Goal: Check status

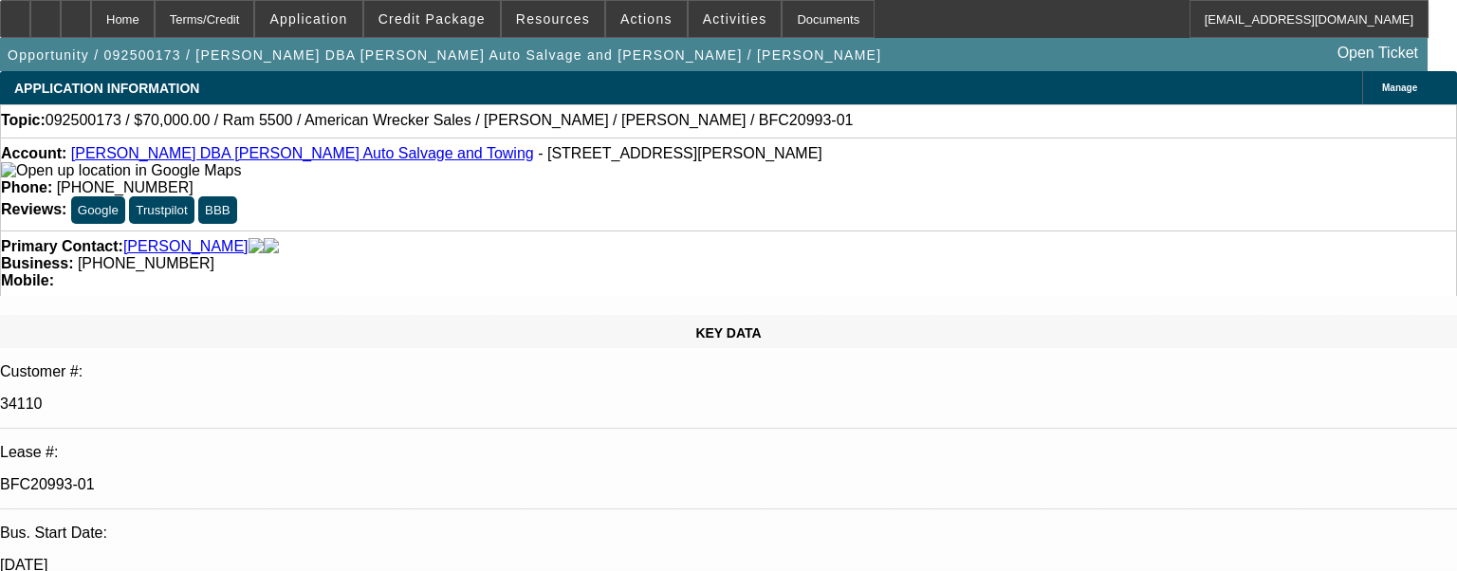
select select "0"
select select "2"
select select "0"
select select "6"
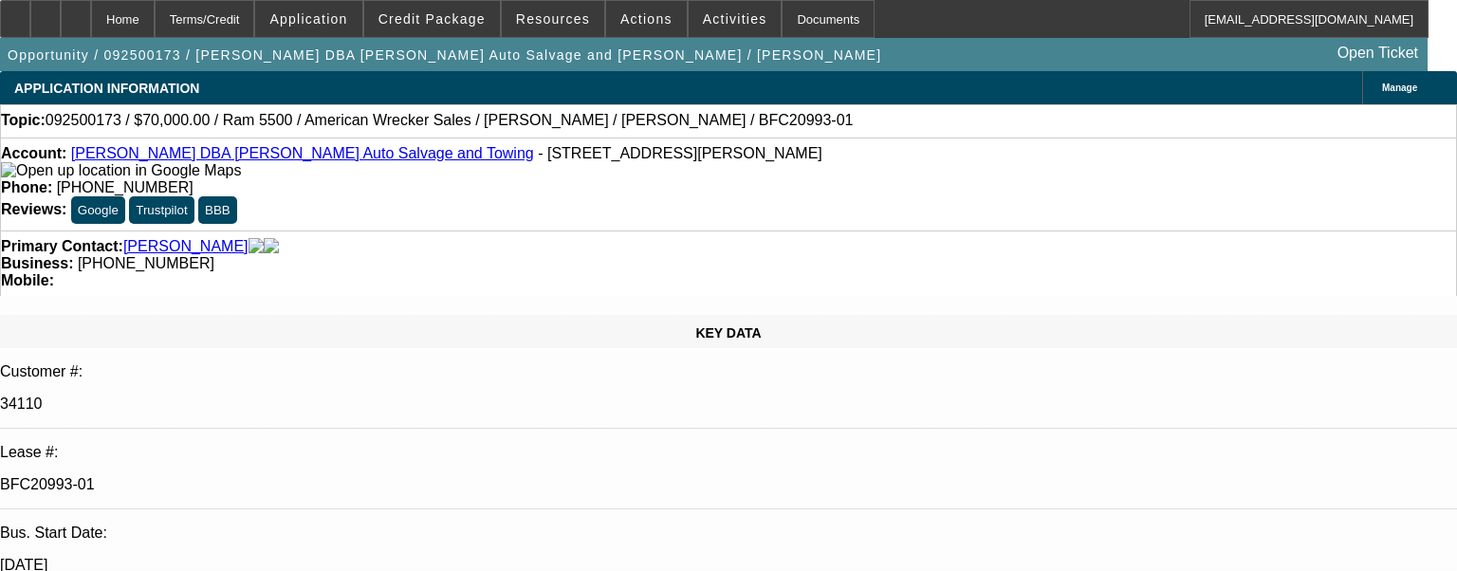
select select "0"
select select "2"
select select "0"
select select "2"
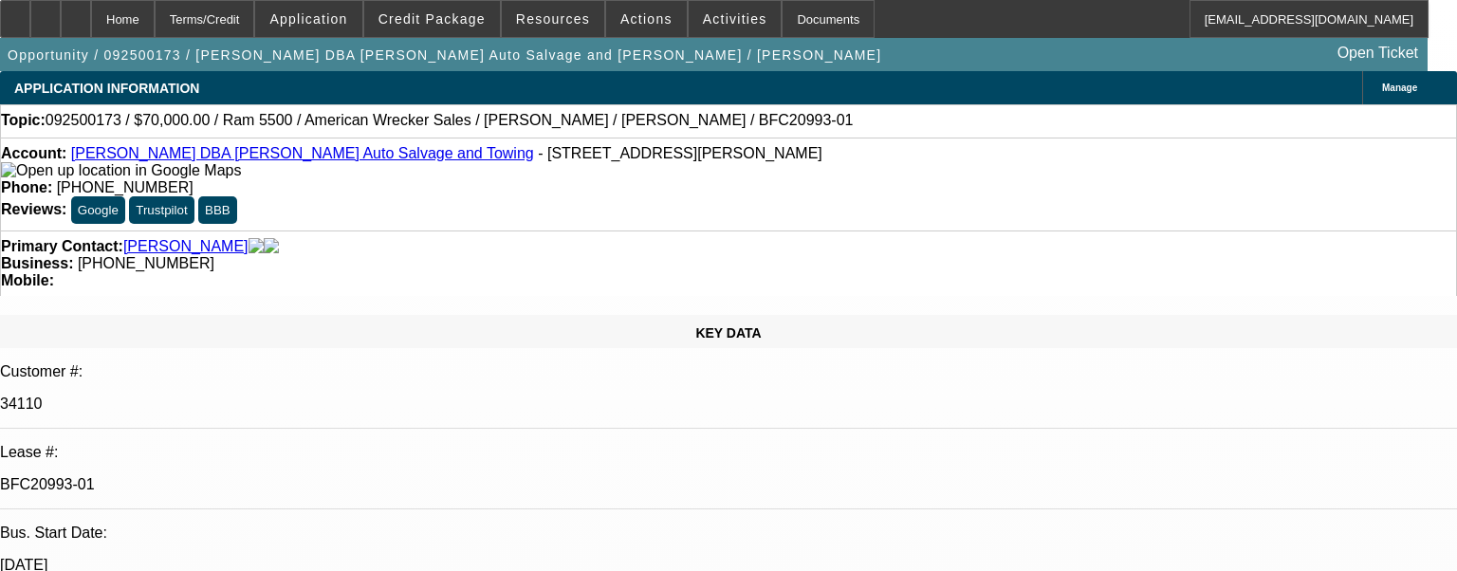
select select "0"
select select "2"
select select "0"
select select "6"
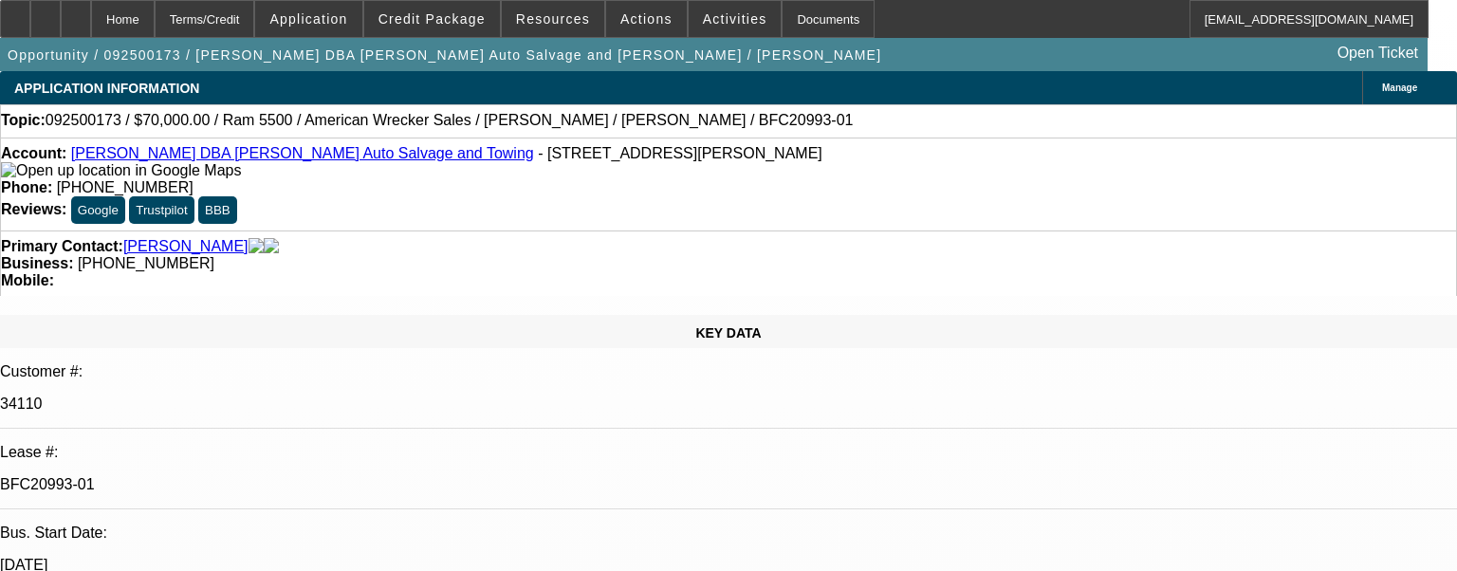
select select "0"
select select "2"
select select "0"
select select "6"
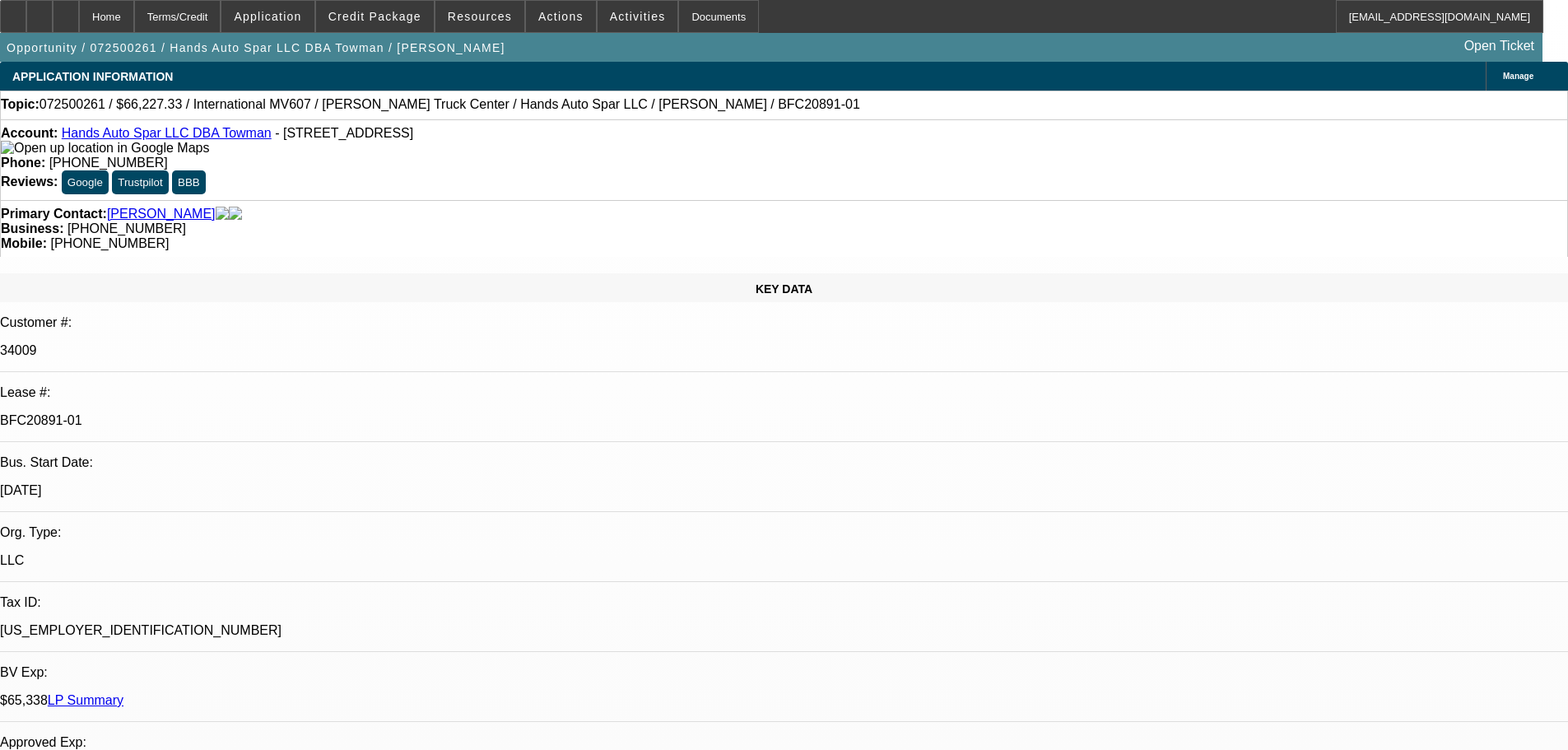
select select "0.15"
select select "2"
select select "0"
select select "6"
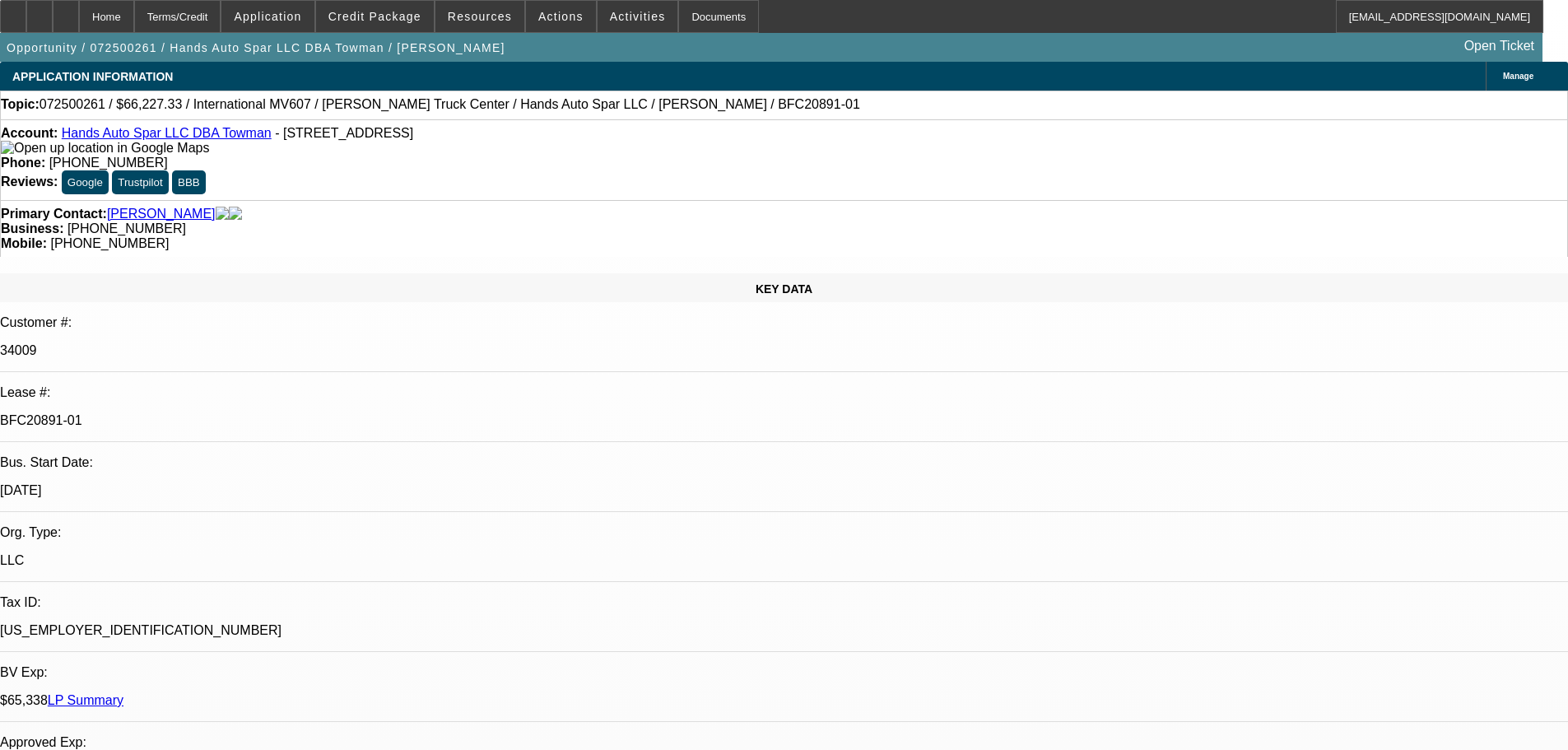
select select "0.15"
select select "2"
select select "0.1"
select select "4"
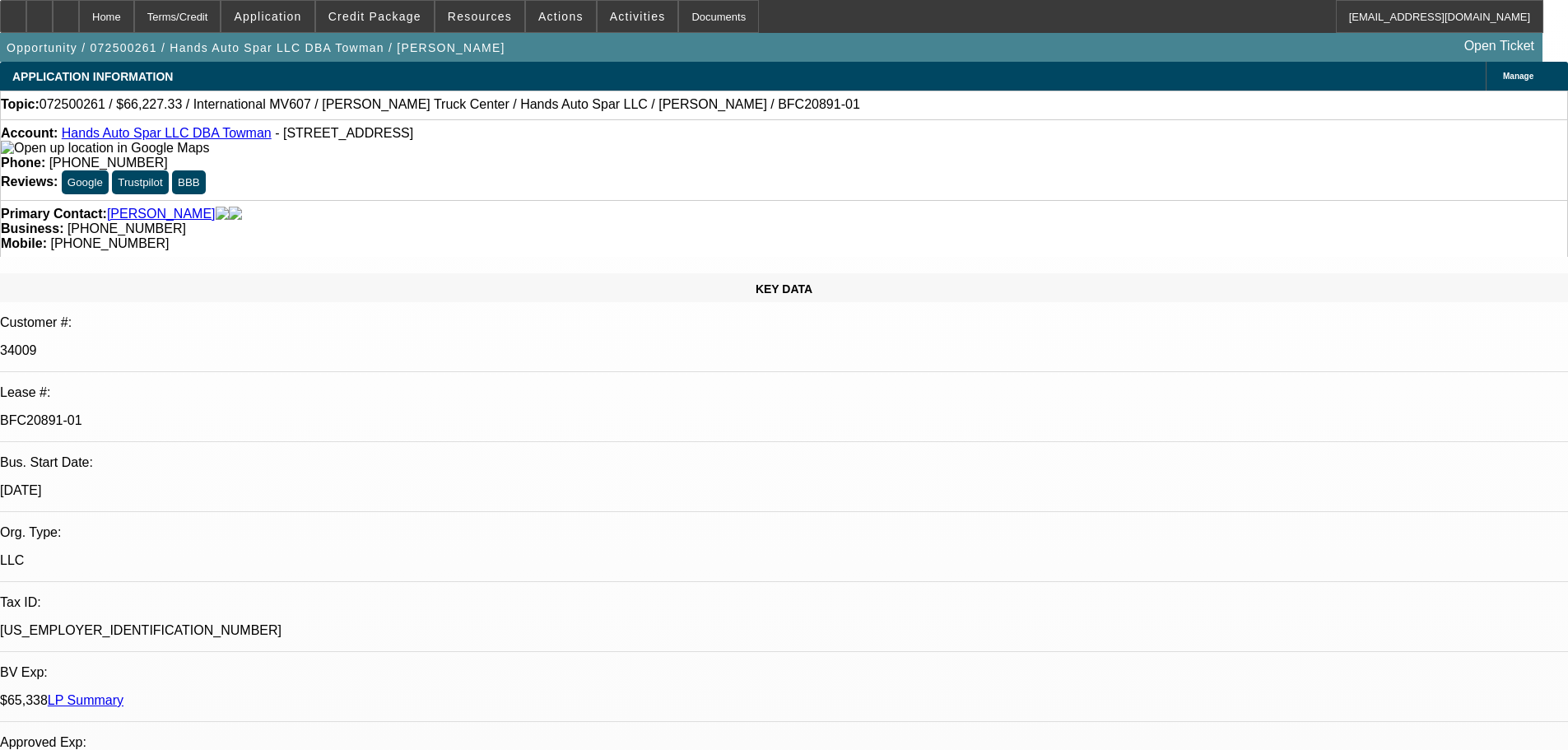
select select "0.15"
select select "2"
select select "0.1"
select select "4"
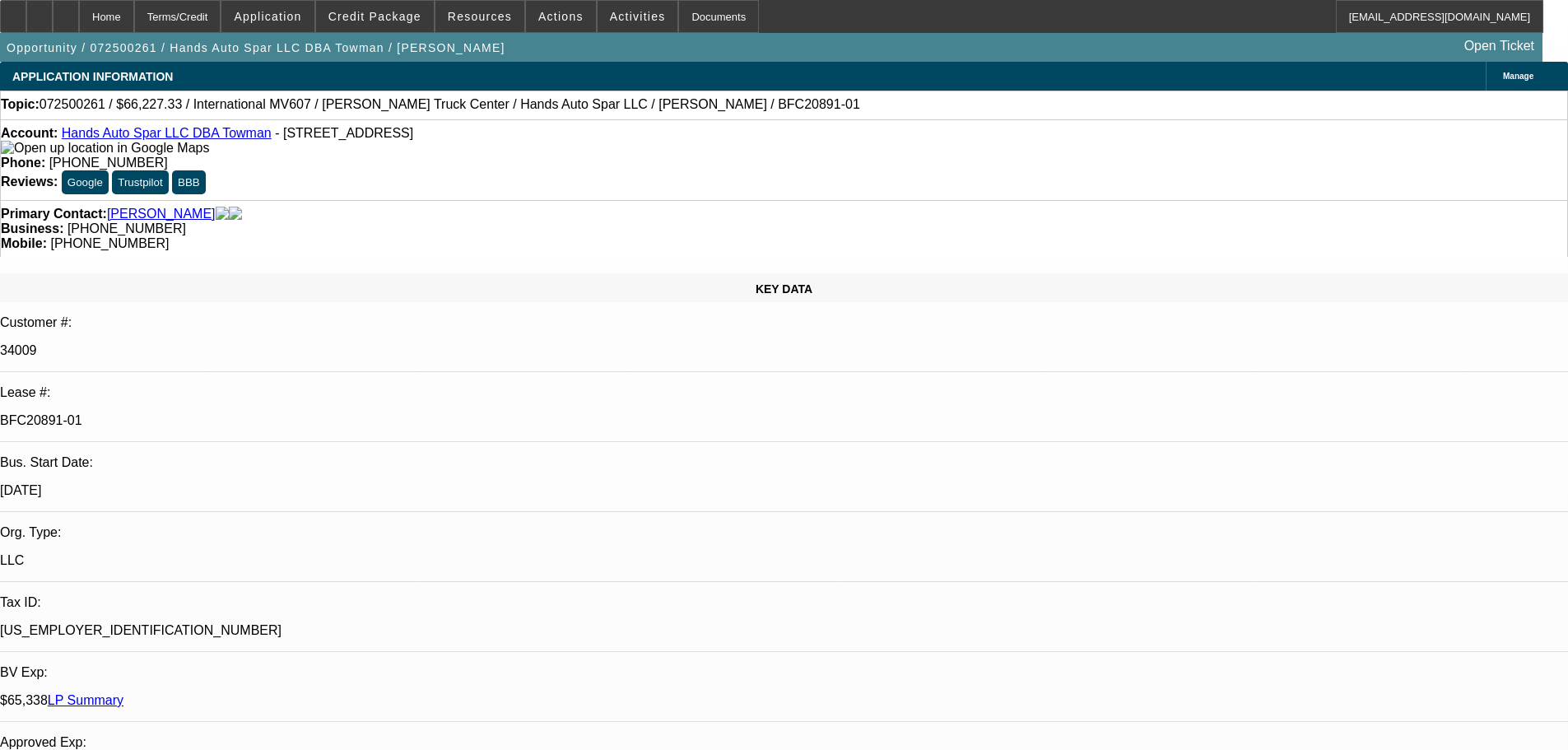
select select "0.15"
select select "2"
select select "0.1"
select select "4"
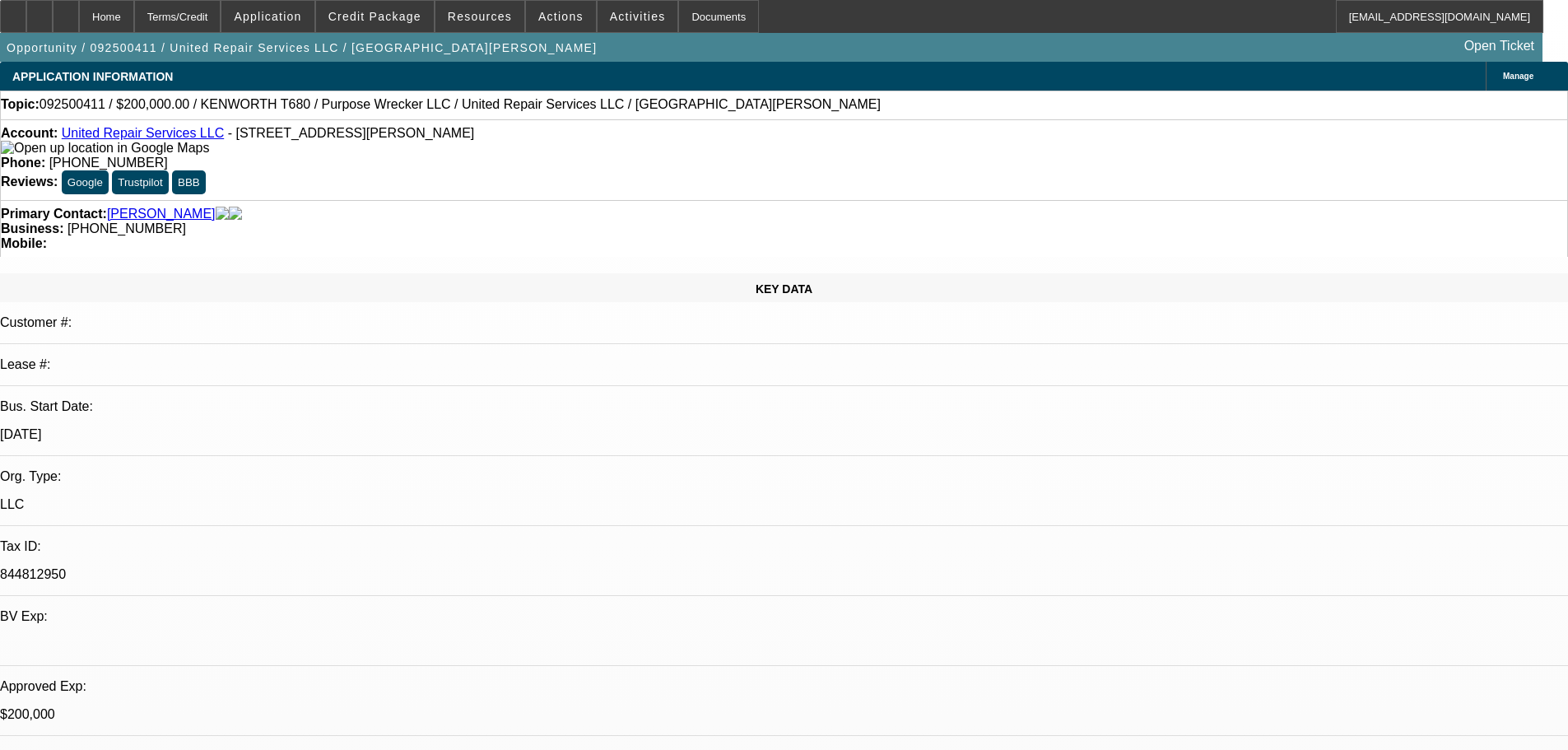
select select "0"
select select "2"
select select "0.1"
select select "4"
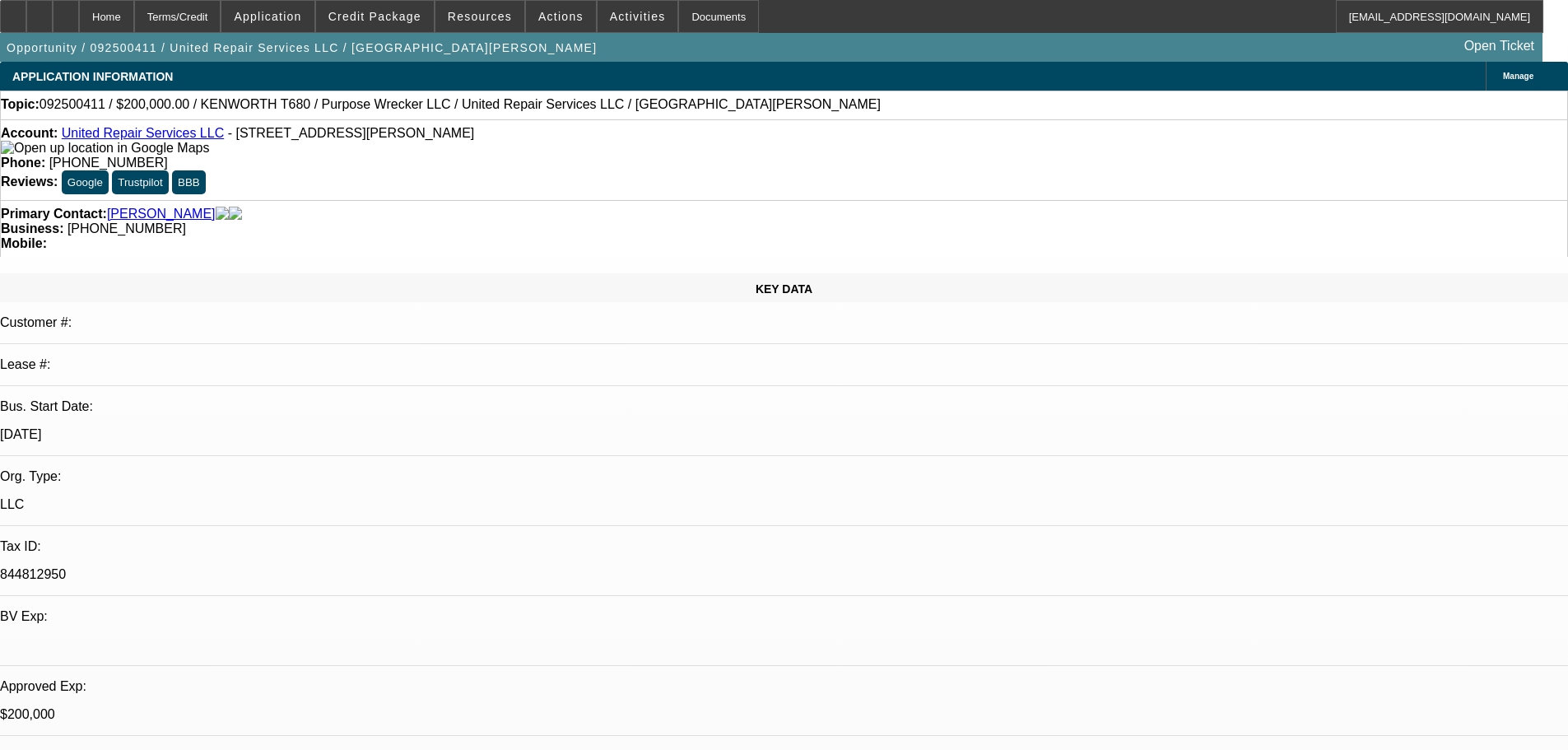
select select "0"
select select "2"
select select "0.1"
select select "4"
